Goal: Use online tool/utility

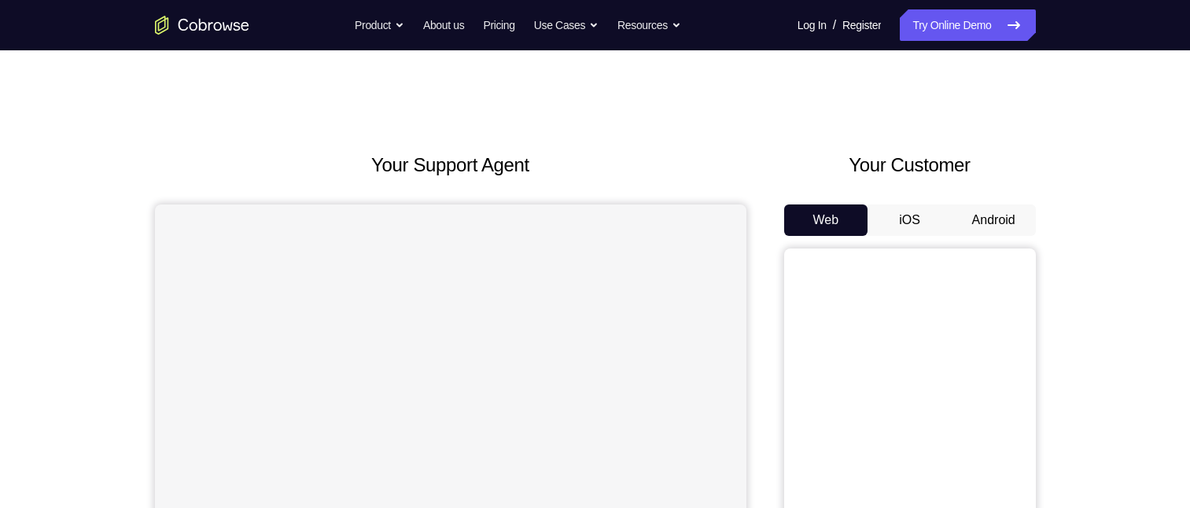
click at [994, 210] on button "Android" at bounding box center [993, 219] width 84 height 31
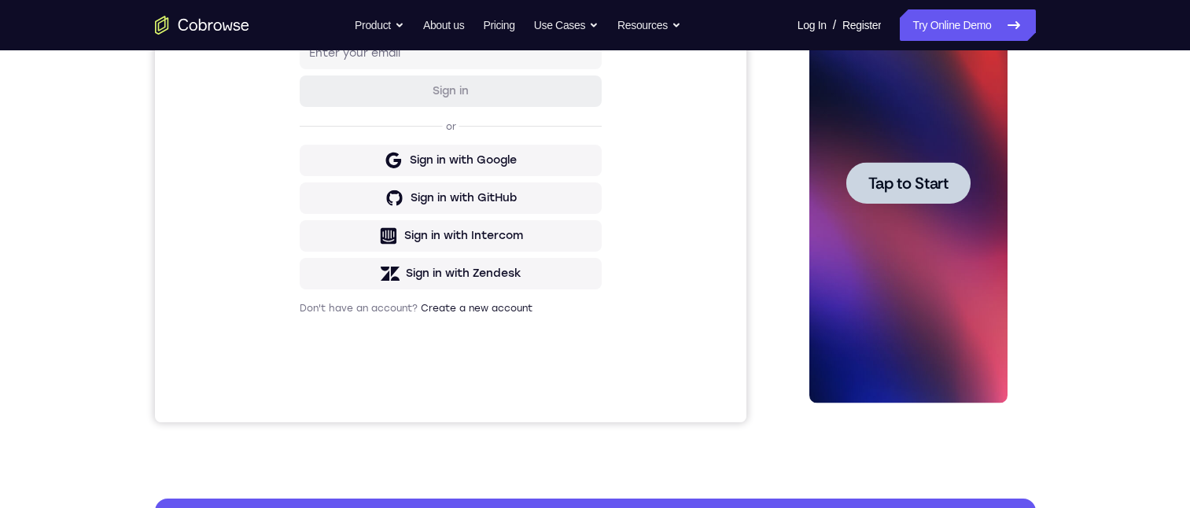
scroll to position [236, 0]
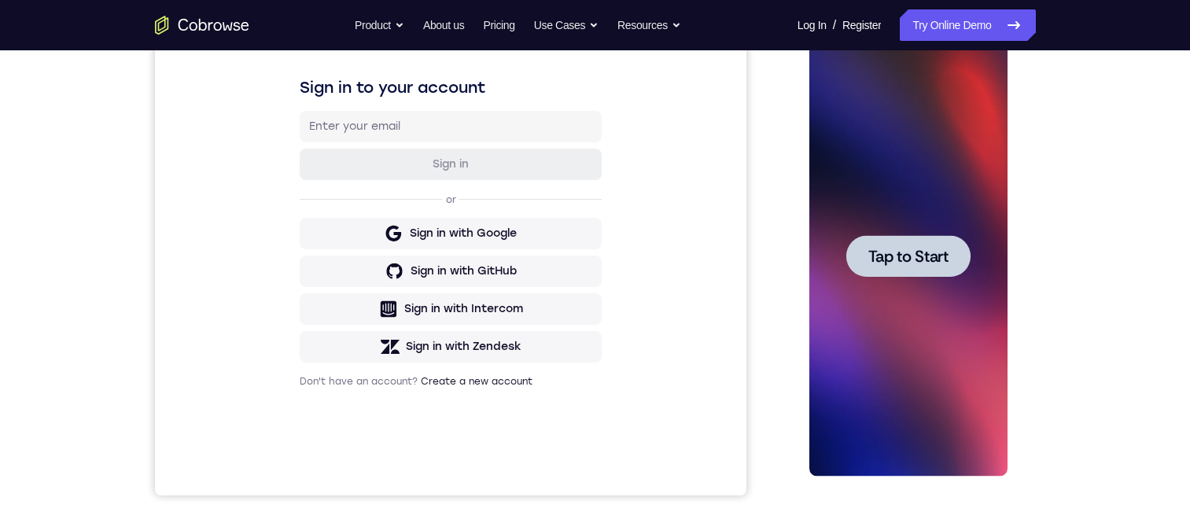
click at [915, 256] on span "Tap to Start" at bounding box center [908, 256] width 80 height 16
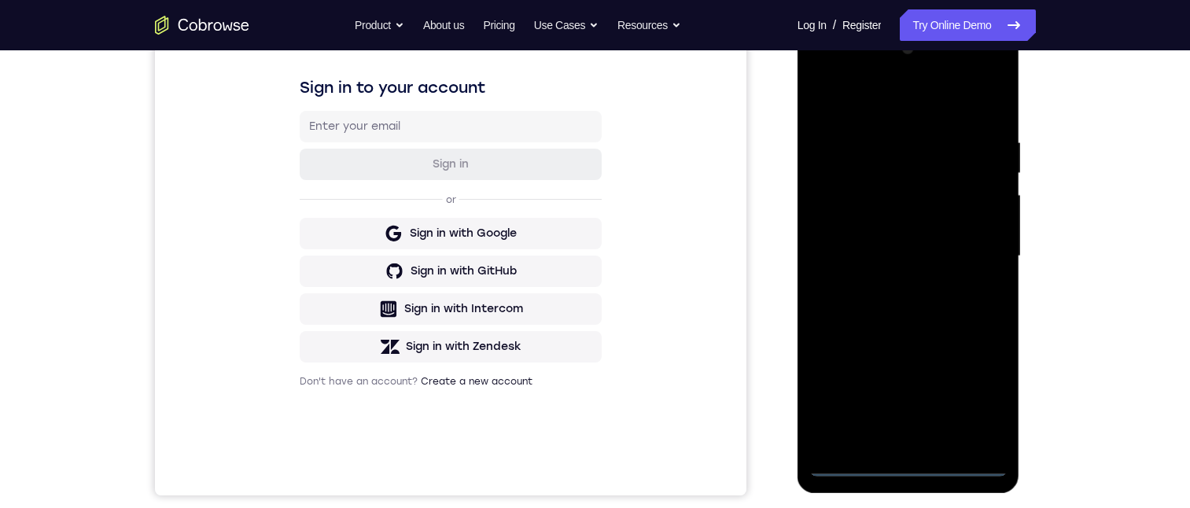
click at [906, 462] on div at bounding box center [908, 256] width 198 height 440
drag, startPoint x: 896, startPoint y: 362, endPoint x: 933, endPoint y: 151, distance: 214.7
click at [921, 190] on div at bounding box center [908, 256] width 198 height 440
click at [839, 229] on div at bounding box center [908, 256] width 198 height 440
click at [895, 268] on div at bounding box center [908, 256] width 198 height 440
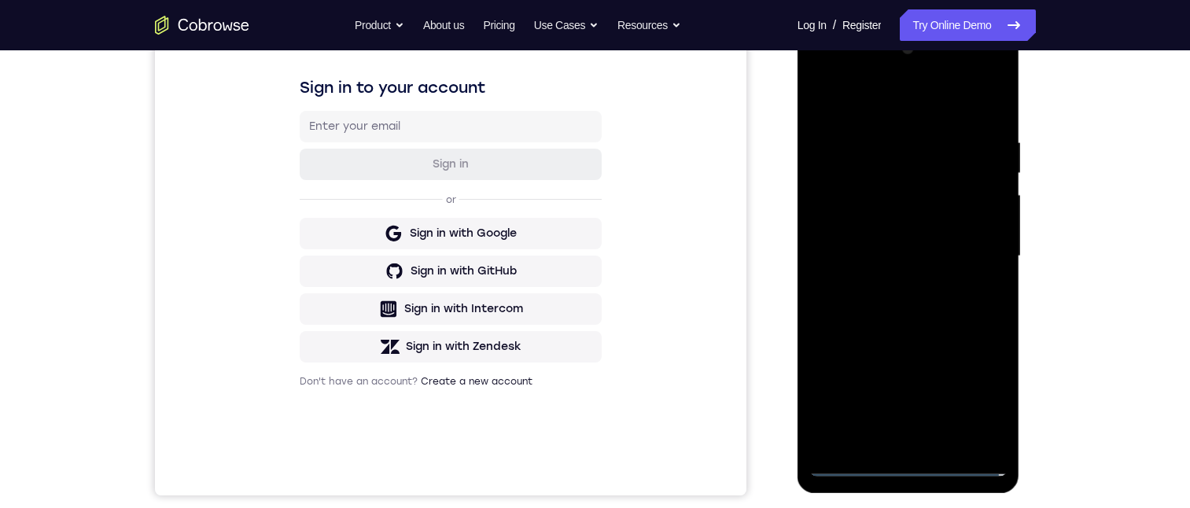
click at [884, 441] on div at bounding box center [908, 256] width 198 height 440
click at [890, 196] on div at bounding box center [908, 256] width 198 height 440
click at [871, 153] on div at bounding box center [908, 256] width 198 height 440
click at [881, 206] on div at bounding box center [908, 256] width 198 height 440
click at [987, 291] on div at bounding box center [908, 256] width 198 height 440
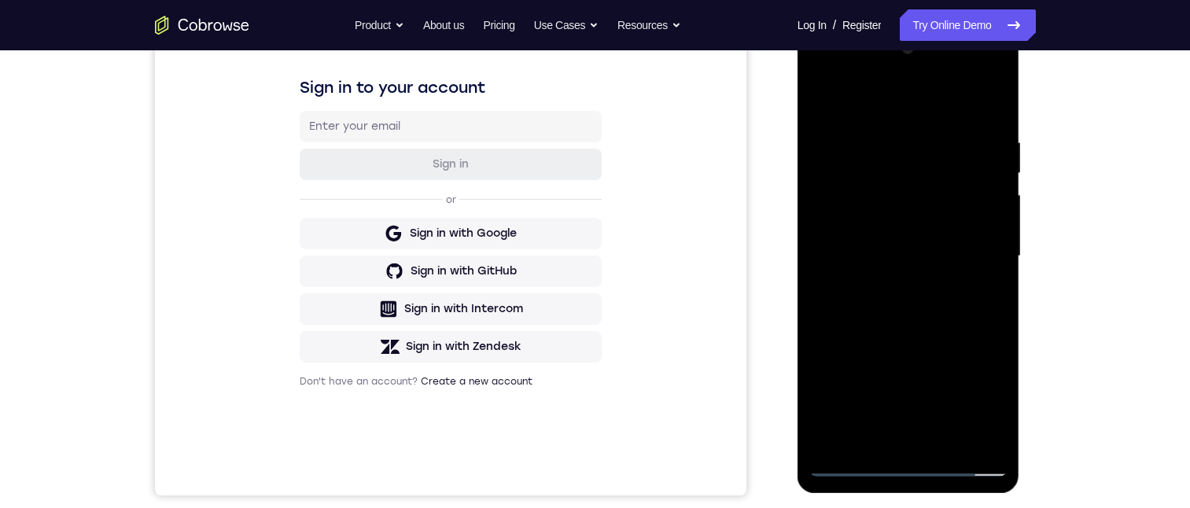
click at [974, 432] on div at bounding box center [908, 256] width 198 height 440
click at [978, 433] on div at bounding box center [908, 256] width 198 height 440
click at [888, 439] on div at bounding box center [908, 256] width 198 height 440
click at [974, 407] on div at bounding box center [908, 256] width 198 height 440
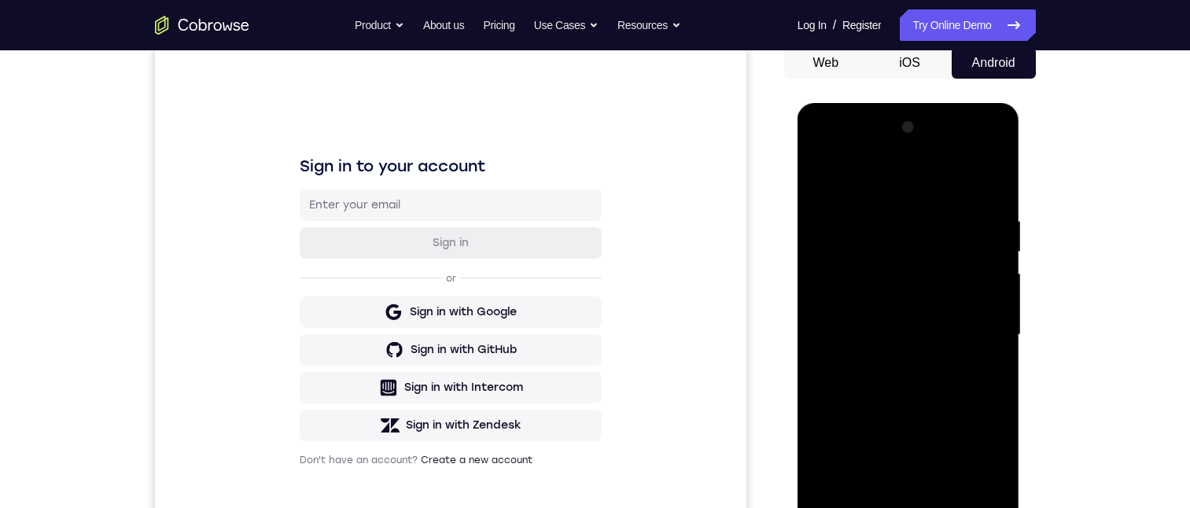
click at [970, 482] on div at bounding box center [908, 335] width 198 height 440
click at [888, 239] on div at bounding box center [908, 335] width 198 height 440
click at [843, 243] on div at bounding box center [908, 335] width 198 height 440
click at [842, 269] on div at bounding box center [908, 335] width 198 height 440
click at [978, 149] on div at bounding box center [908, 335] width 198 height 440
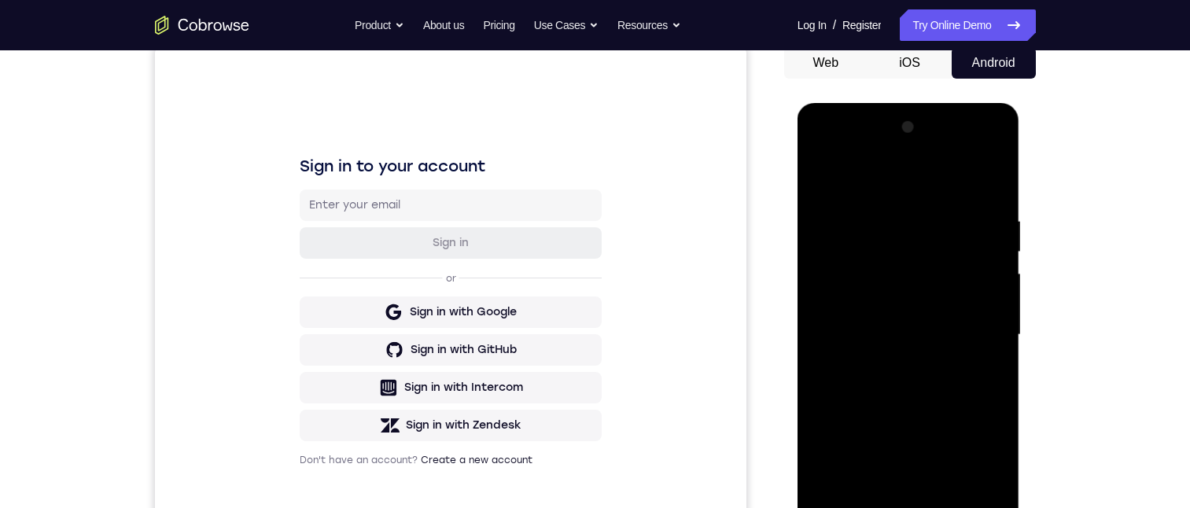
click at [971, 450] on div at bounding box center [908, 335] width 198 height 440
click at [837, 290] on div at bounding box center [908, 335] width 198 height 440
click at [981, 146] on div at bounding box center [908, 335] width 198 height 440
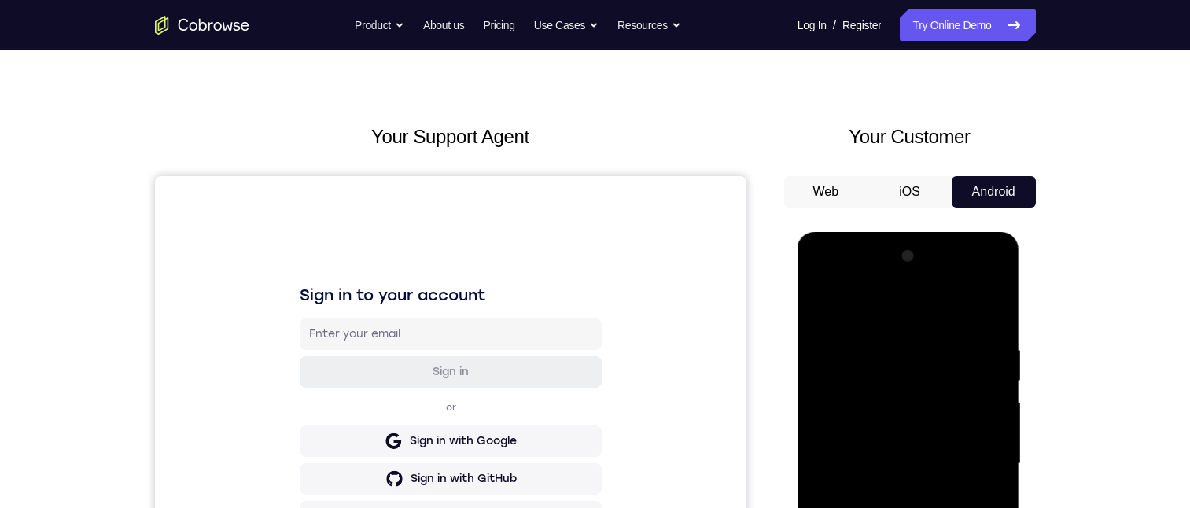
scroll to position [314, 0]
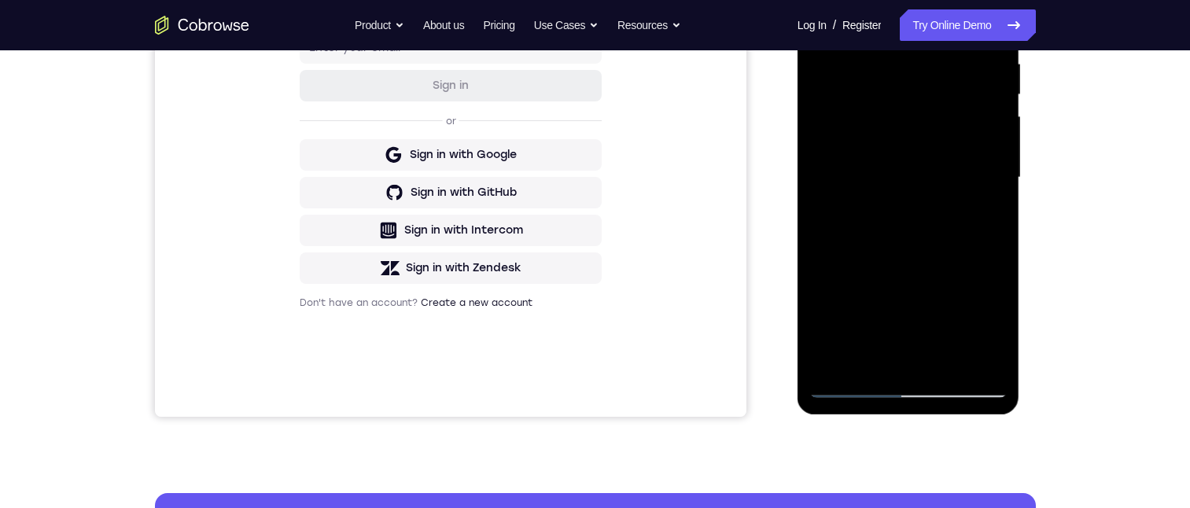
click at [975, 188] on div at bounding box center [908, 178] width 198 height 440
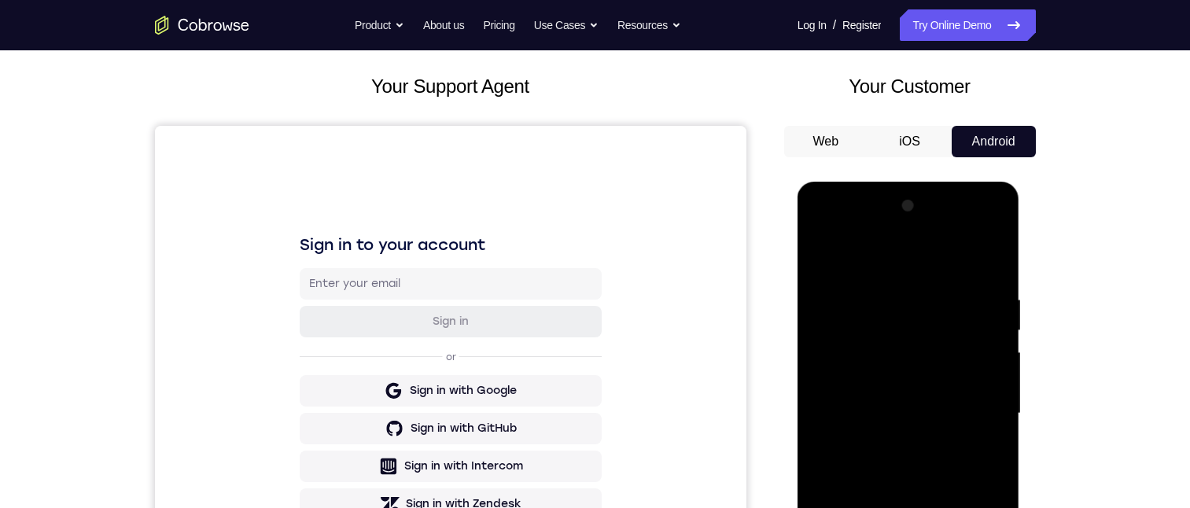
drag, startPoint x: 850, startPoint y: 388, endPoint x: 867, endPoint y: 355, distance: 37.3
click at [854, 386] on div at bounding box center [908, 413] width 198 height 440
click at [840, 284] on div at bounding box center [908, 413] width 198 height 440
click at [910, 341] on div at bounding box center [908, 413] width 198 height 440
click at [909, 360] on div at bounding box center [908, 413] width 198 height 440
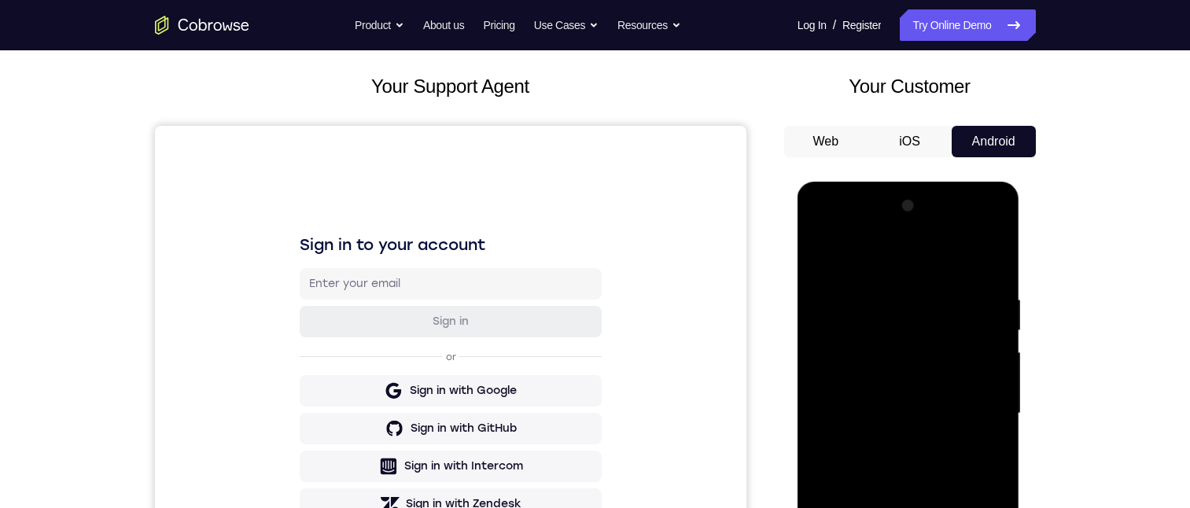
click at [915, 355] on div at bounding box center [908, 413] width 198 height 440
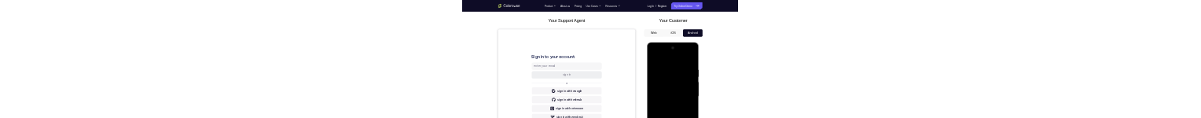
scroll to position [0, 0]
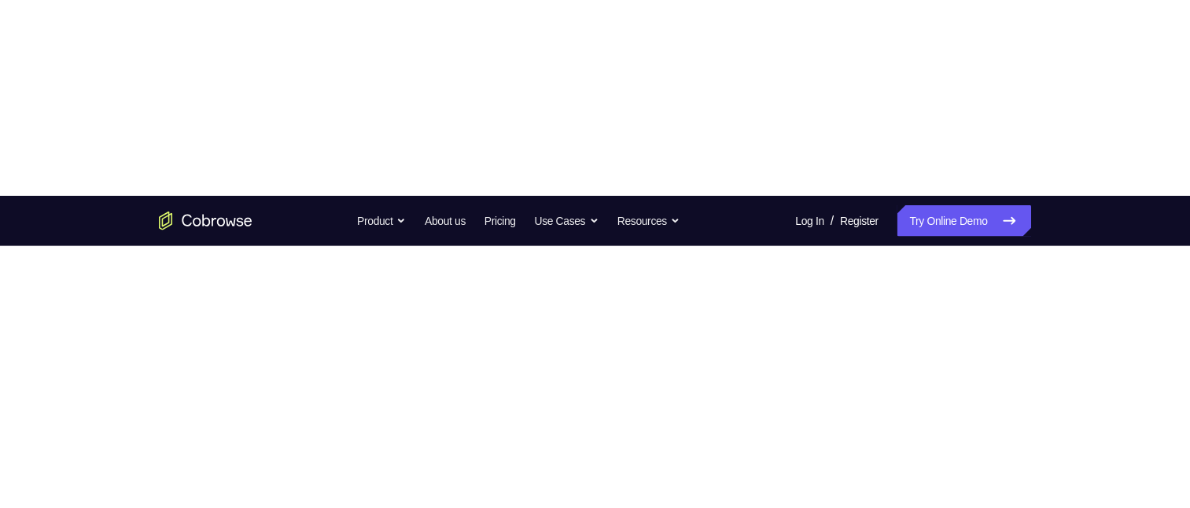
scroll to position [393, 0]
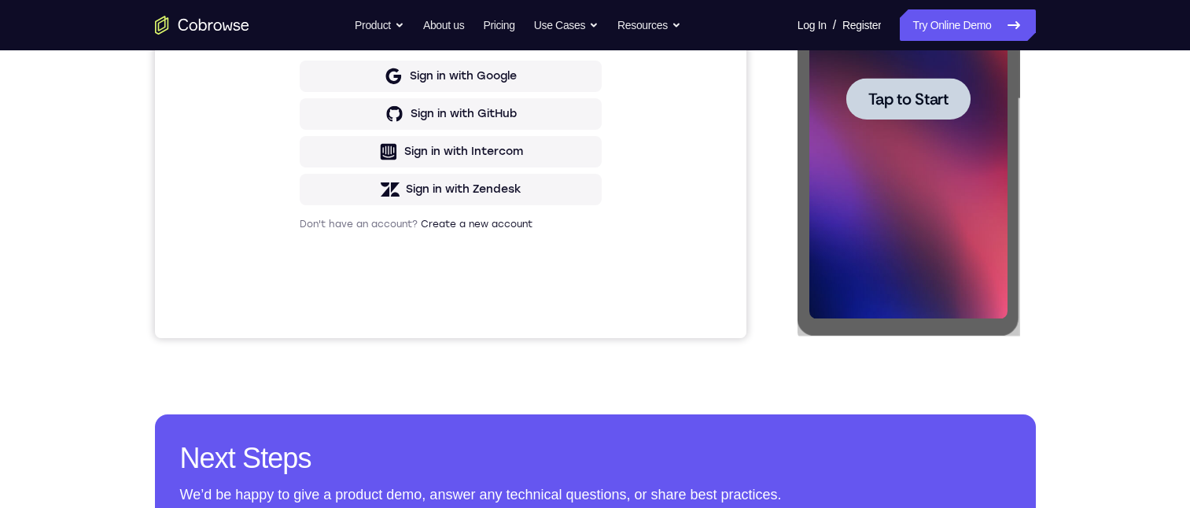
click at [1031, 339] on div at bounding box center [910, 97] width 252 height 484
click at [1050, 384] on div "Your Support Agent Your Customer Web iOS Android Next Steps We’d be happy to gi…" at bounding box center [595, 175] width 1006 height 1037
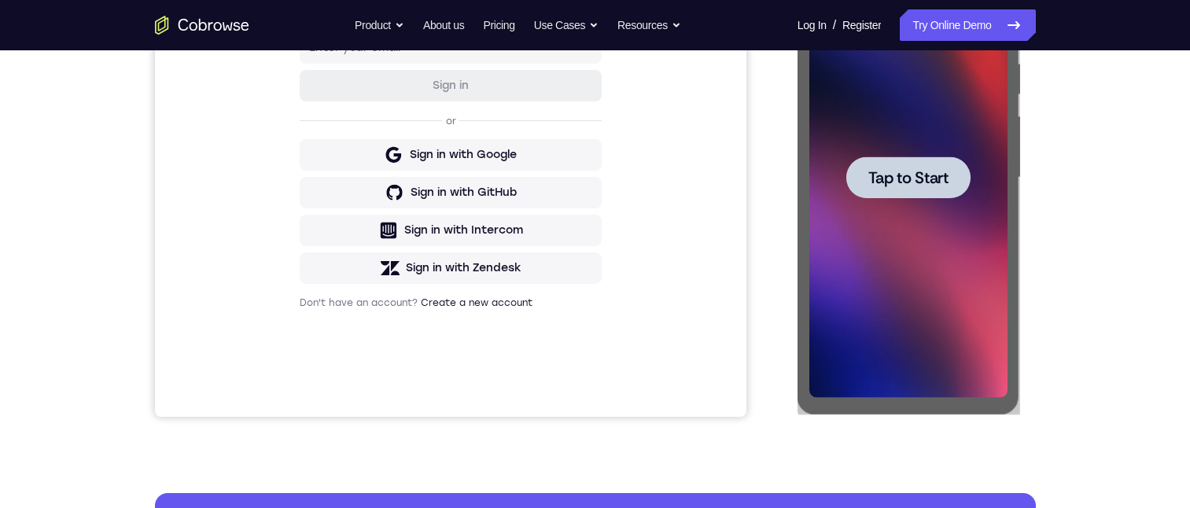
scroll to position [0, 0]
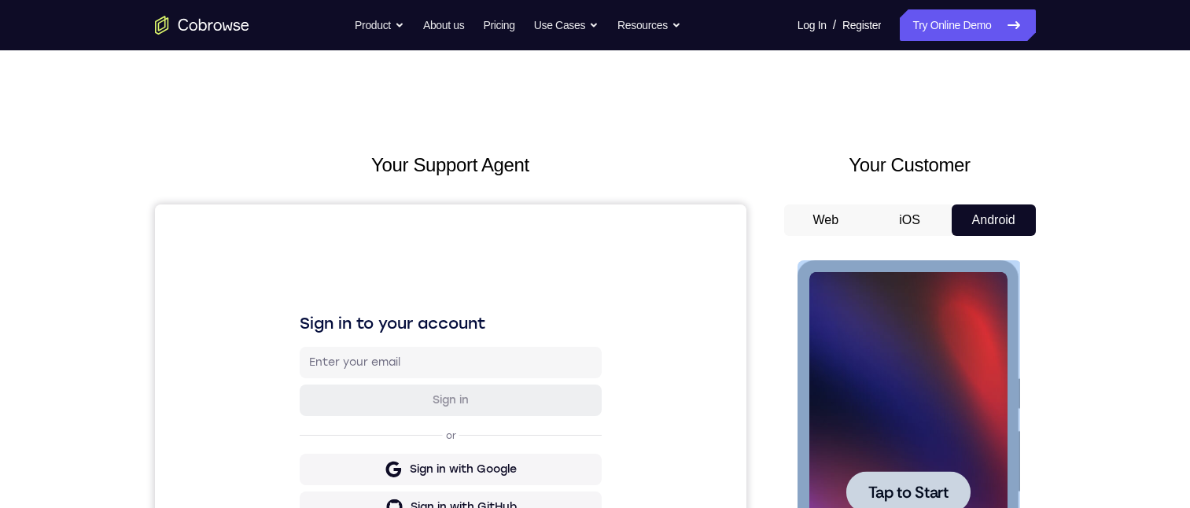
click at [899, 479] on div at bounding box center [908, 492] width 124 height 42
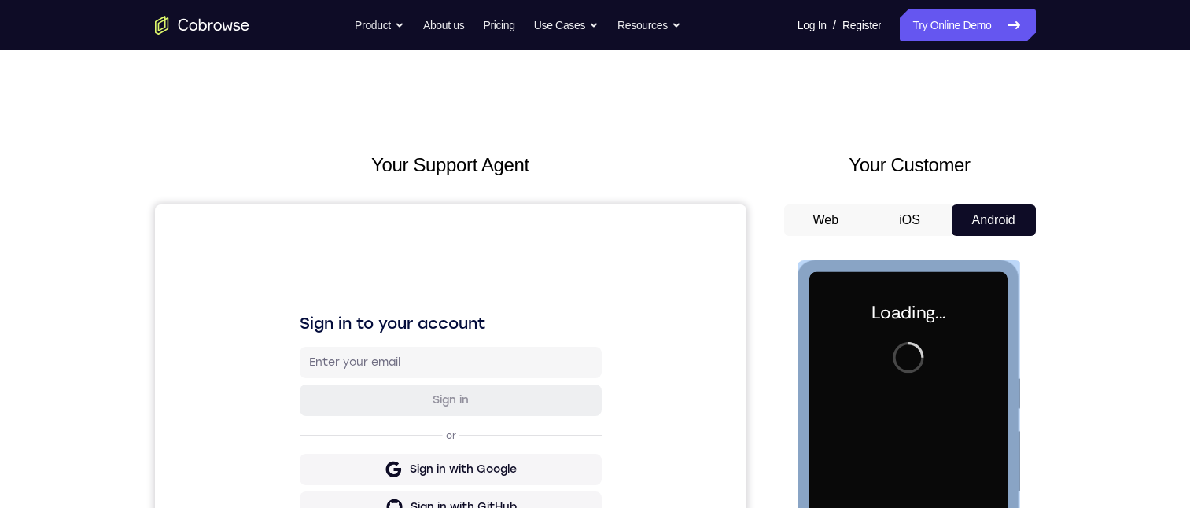
scroll to position [236, 0]
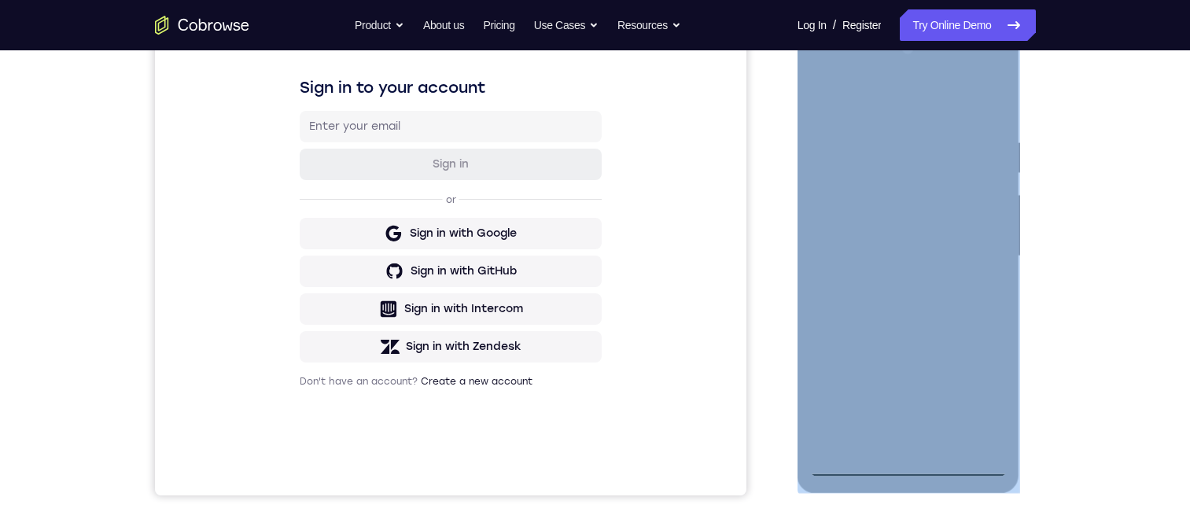
click at [910, 465] on div at bounding box center [908, 256] width 198 height 440
click at [840, 232] on div at bounding box center [908, 256] width 198 height 440
drag, startPoint x: 883, startPoint y: 272, endPoint x: 896, endPoint y: 325, distance: 54.3
click at [884, 273] on div at bounding box center [908, 256] width 198 height 440
click at [910, 434] on div at bounding box center [908, 256] width 198 height 440
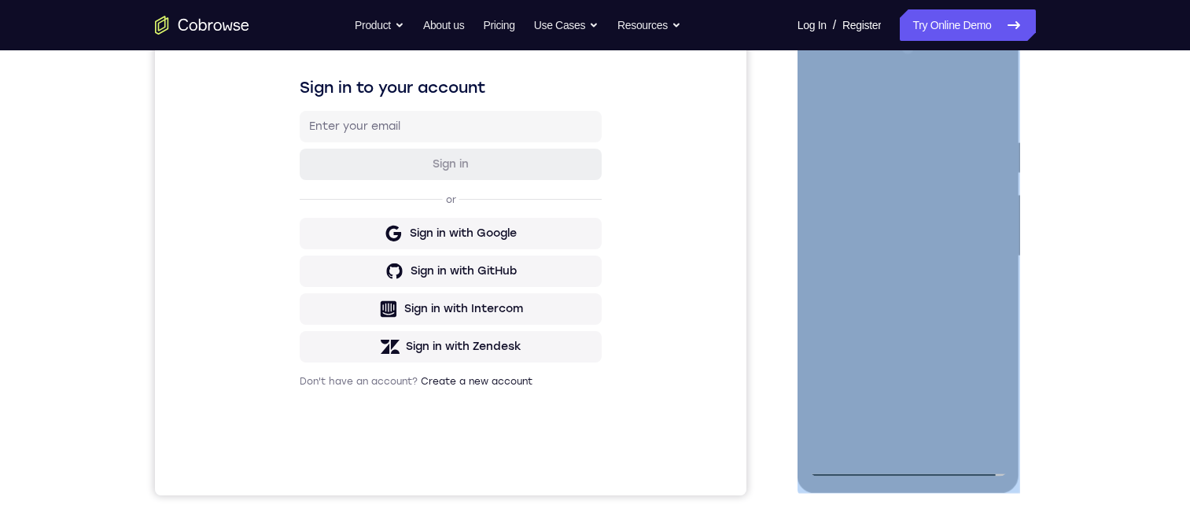
click at [899, 197] on div at bounding box center [908, 256] width 198 height 440
click at [879, 149] on div at bounding box center [908, 256] width 198 height 440
click at [876, 197] on div at bounding box center [908, 256] width 198 height 440
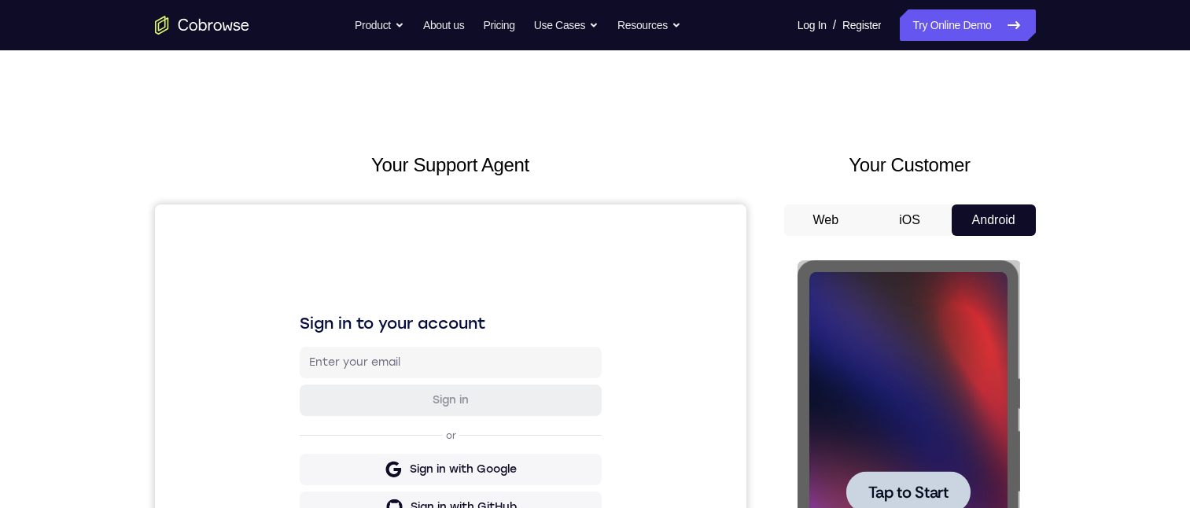
scroll to position [157, 0]
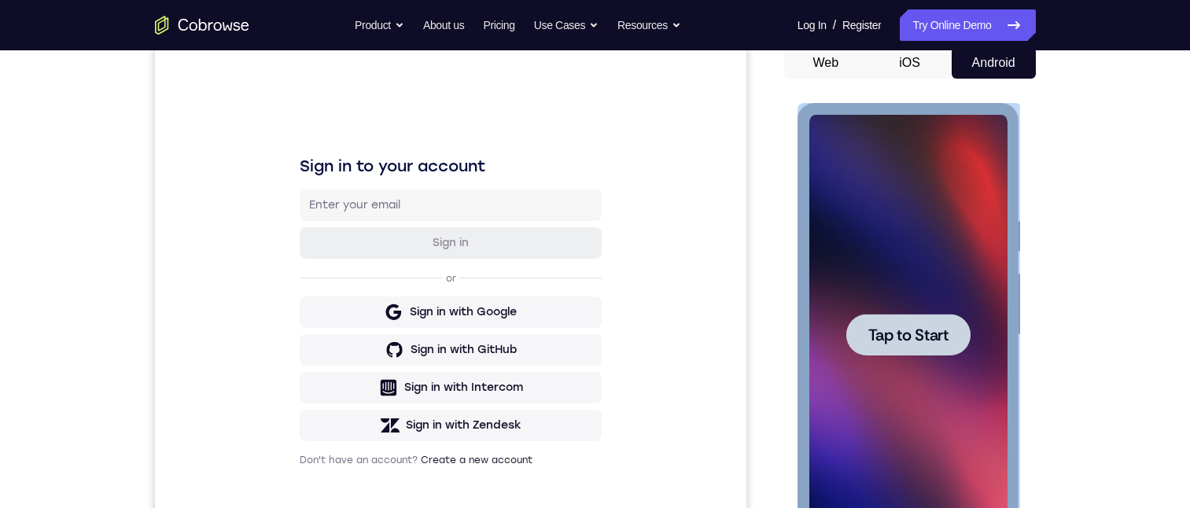
click at [908, 336] on span "Tap to Start" at bounding box center [908, 335] width 80 height 16
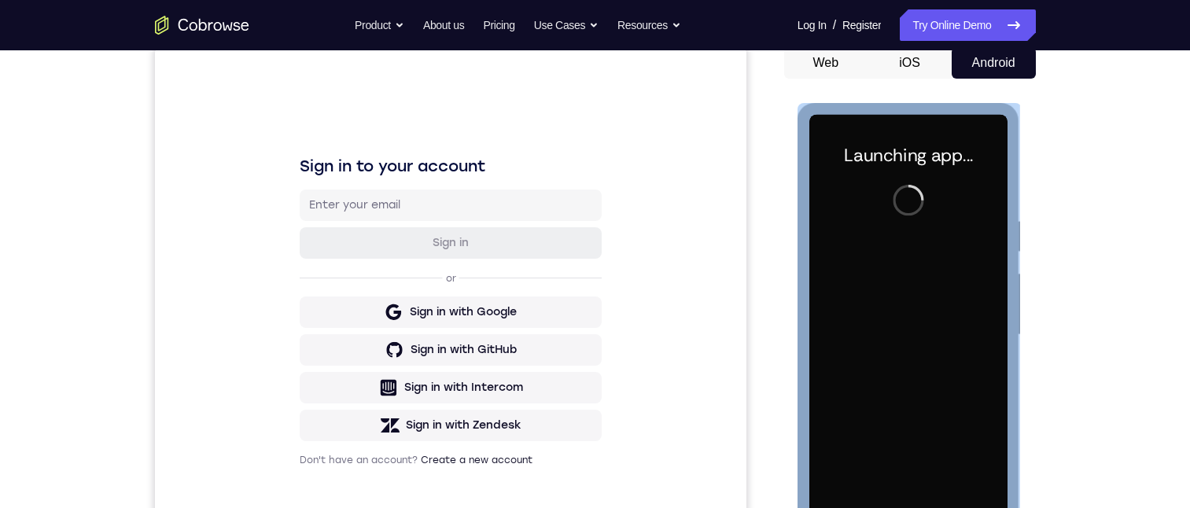
scroll to position [236, 0]
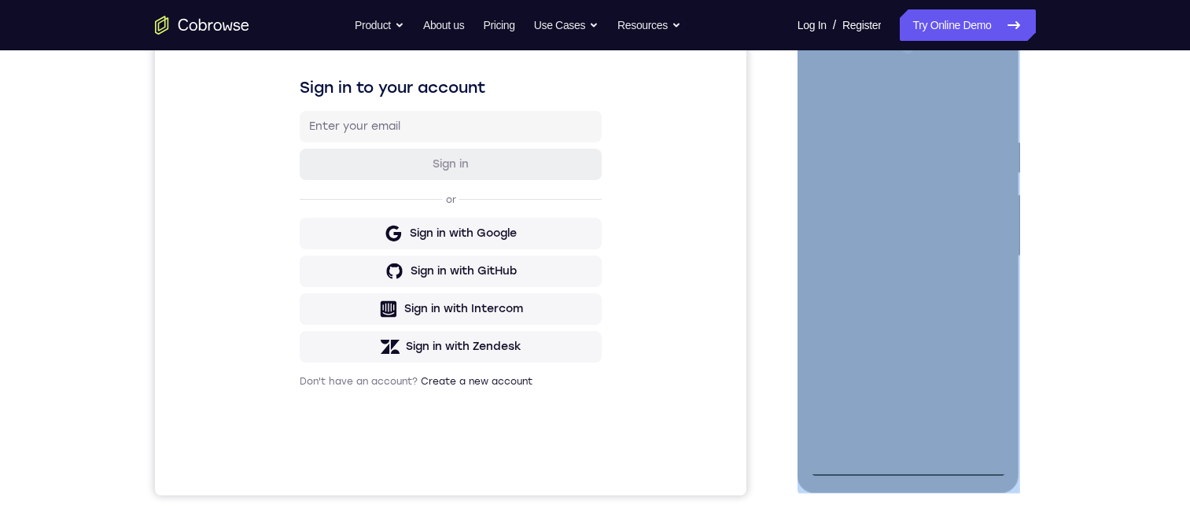
click at [906, 463] on div at bounding box center [908, 256] width 198 height 440
click at [844, 237] on div at bounding box center [908, 256] width 198 height 440
click at [842, 230] on div at bounding box center [908, 256] width 198 height 440
drag, startPoint x: 897, startPoint y: 266, endPoint x: 899, endPoint y: 274, distance: 8.8
click at [899, 266] on div at bounding box center [908, 256] width 198 height 440
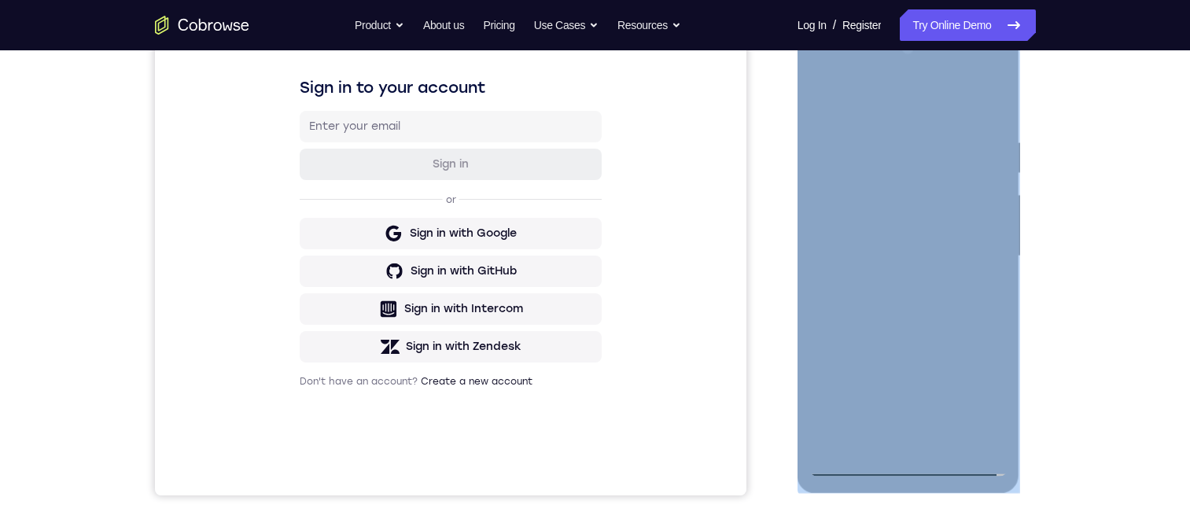
click at [906, 428] on div at bounding box center [908, 256] width 198 height 440
click at [896, 190] on div at bounding box center [908, 256] width 198 height 440
click at [851, 150] on div at bounding box center [908, 256] width 198 height 440
click at [858, 201] on div at bounding box center [908, 256] width 198 height 440
click at [984, 428] on div at bounding box center [908, 256] width 198 height 440
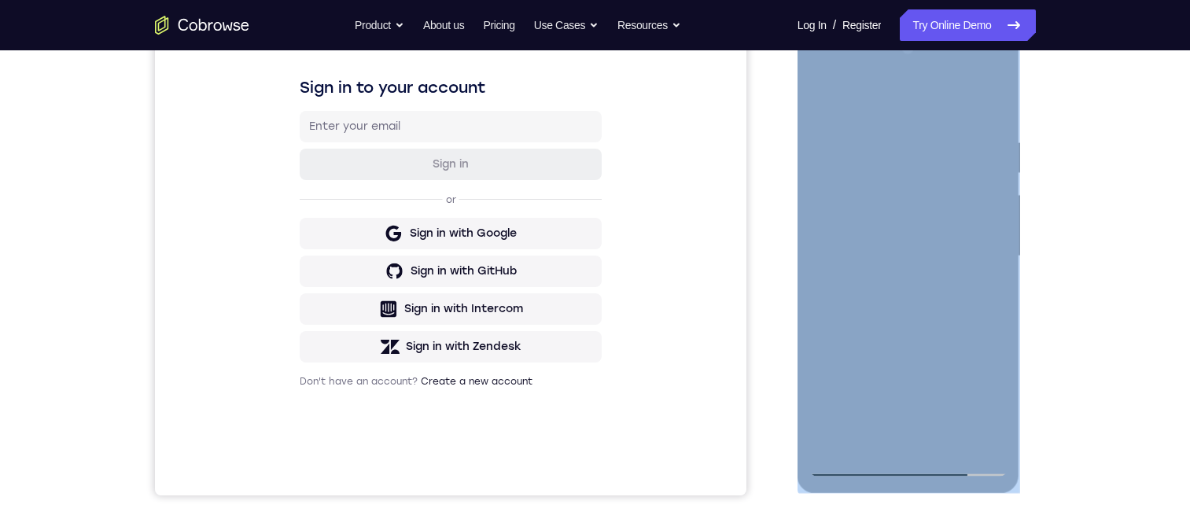
click at [975, 433] on div at bounding box center [908, 256] width 198 height 440
click at [863, 189] on div at bounding box center [908, 256] width 198 height 440
click at [885, 437] on div at bounding box center [908, 256] width 198 height 440
click at [972, 400] on div at bounding box center [908, 256] width 198 height 440
click at [965, 405] on div at bounding box center [908, 256] width 198 height 440
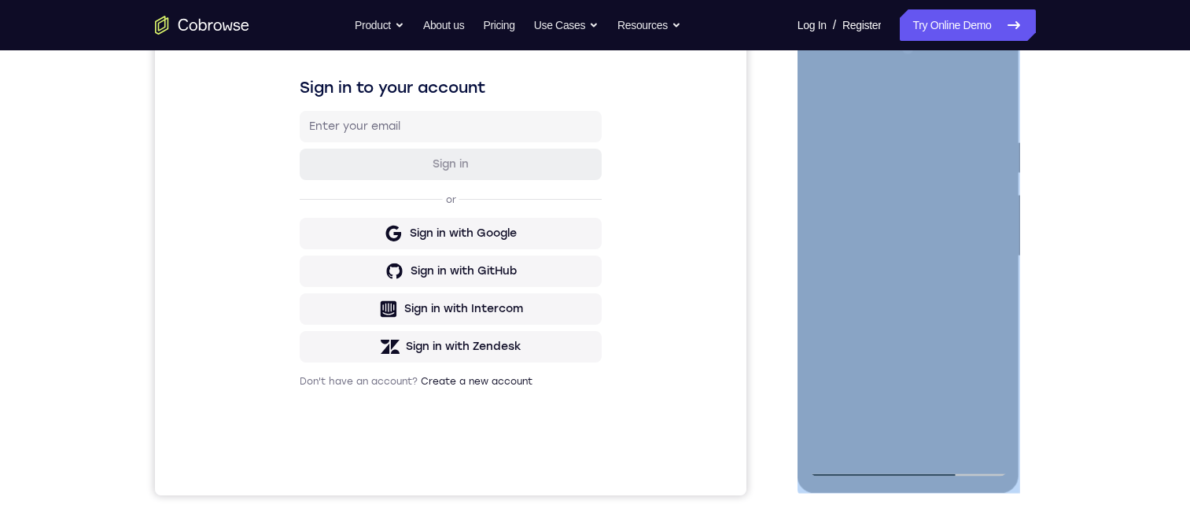
drag, startPoint x: 839, startPoint y: 145, endPoint x: 1818, endPoint y: 225, distance: 982.9
click at [839, 145] on div at bounding box center [908, 256] width 198 height 440
click at [846, 195] on div at bounding box center [908, 256] width 198 height 440
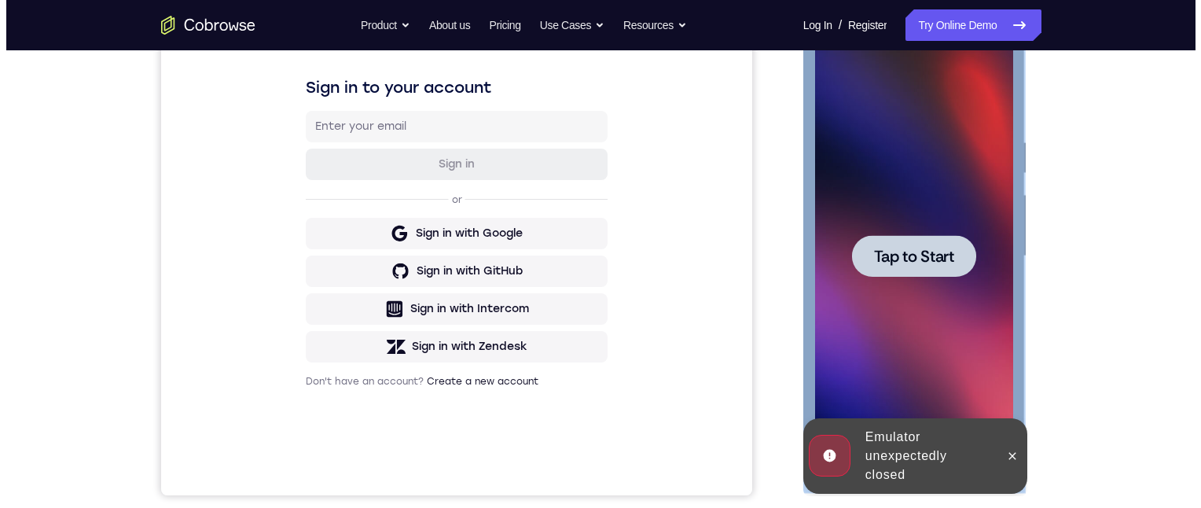
scroll to position [0, 0]
